Goal: Information Seeking & Learning: Learn about a topic

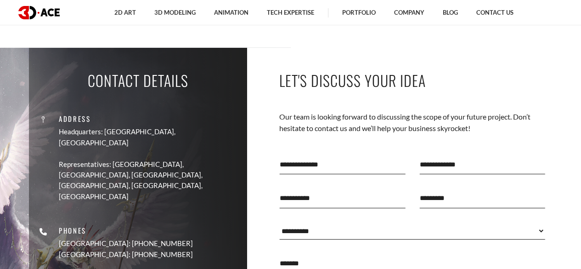
scroll to position [3245, 0]
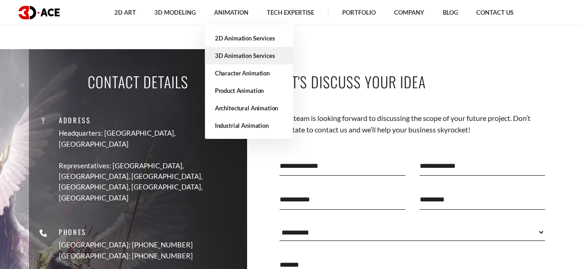
click at [253, 56] on link "3D Animation Services" at bounding box center [249, 55] width 88 height 17
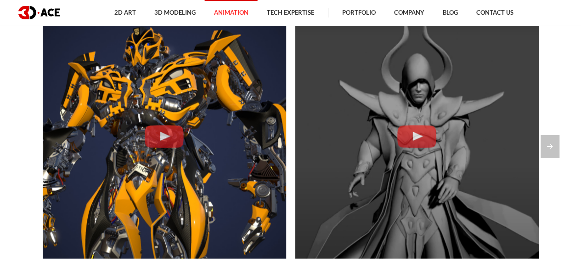
scroll to position [781, 0]
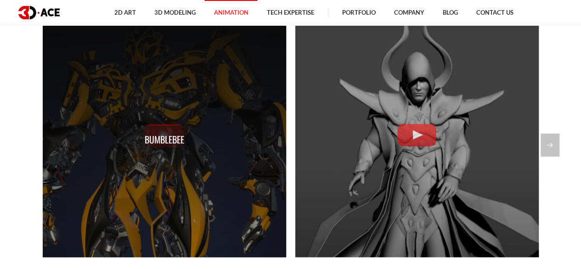
click at [152, 132] on p "Bumblebee" at bounding box center [165, 139] width 40 height 14
click at [181, 134] on p "Bumblebee" at bounding box center [165, 139] width 40 height 14
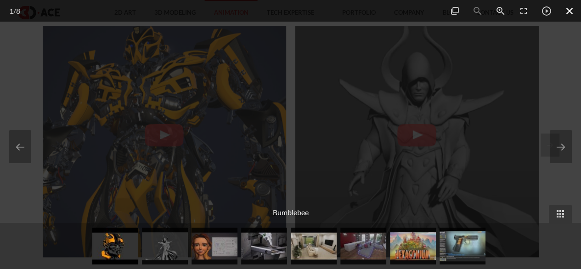
click at [569, 12] on span at bounding box center [569, 11] width 23 height 22
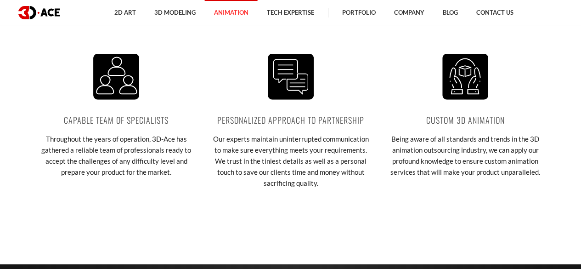
scroll to position [1195, 0]
